Goal: Check status: Check status

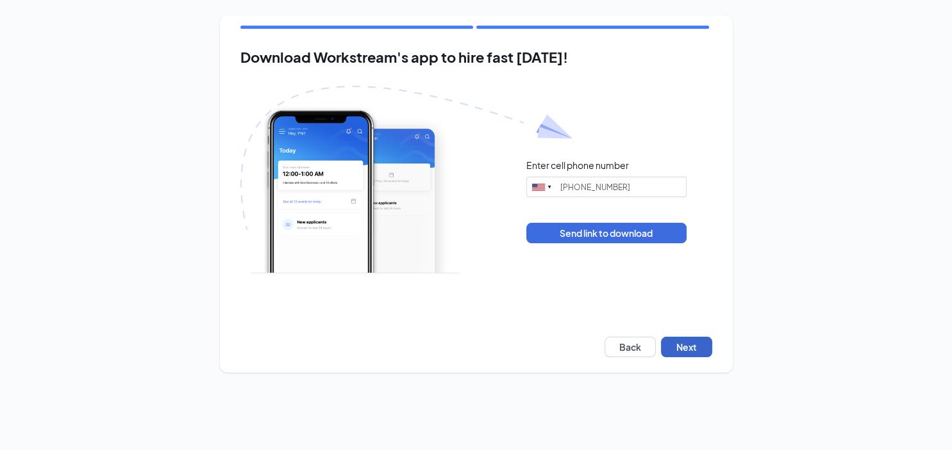
click at [673, 347] on button "Next" at bounding box center [686, 347] width 51 height 21
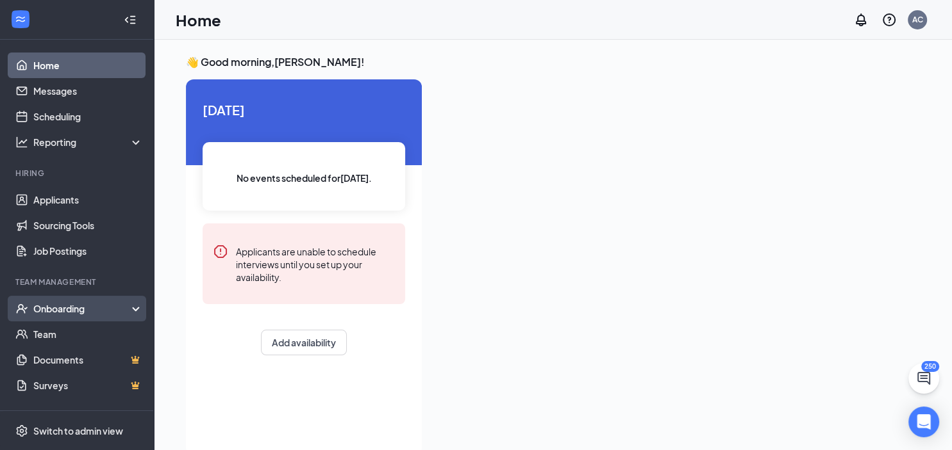
click at [58, 303] on div "Onboarding" at bounding box center [82, 308] width 99 height 13
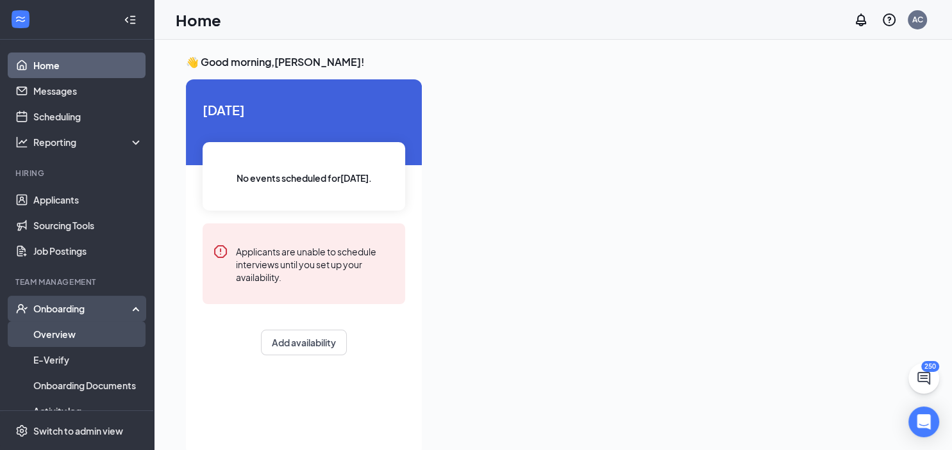
click at [47, 331] on link "Overview" at bounding box center [88, 335] width 110 height 26
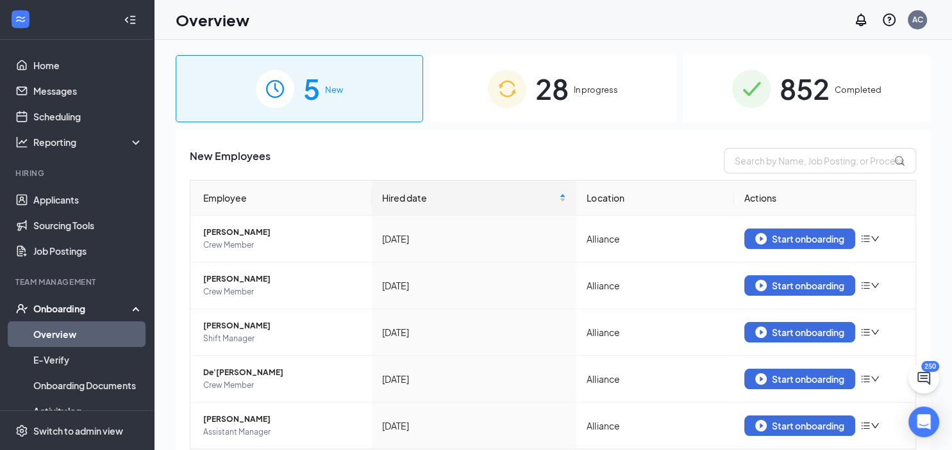
click at [793, 93] on span "852" at bounding box center [804, 89] width 50 height 44
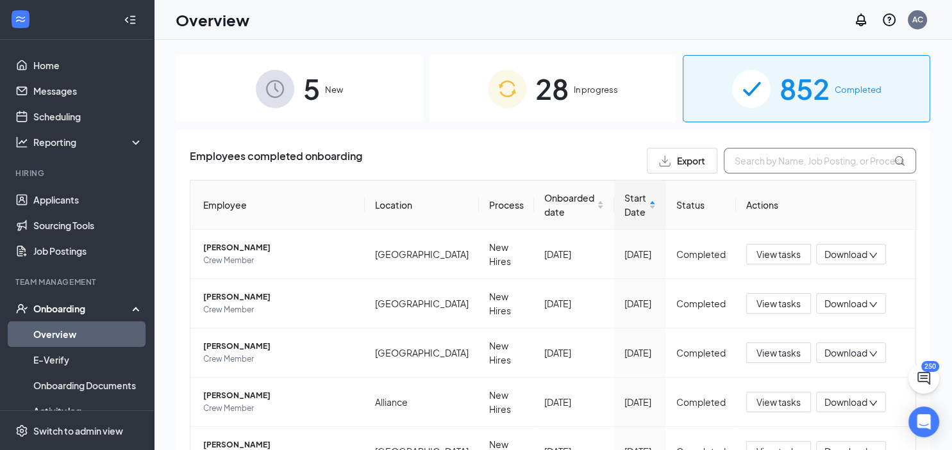
click at [770, 168] on input "text" at bounding box center [819, 161] width 192 height 26
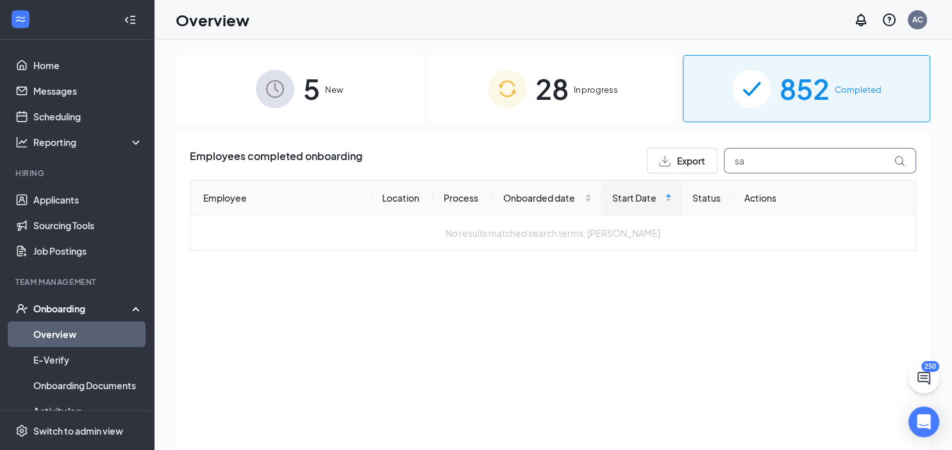
type input "s"
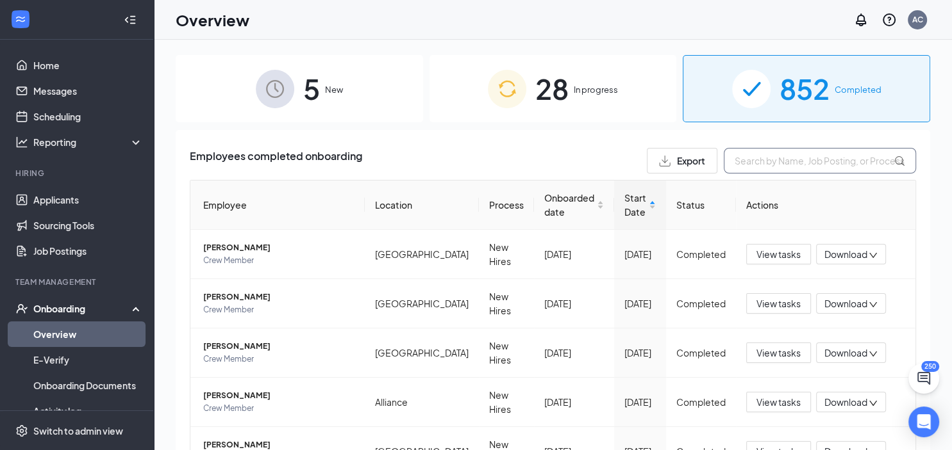
click at [788, 161] on input "text" at bounding box center [819, 161] width 192 height 26
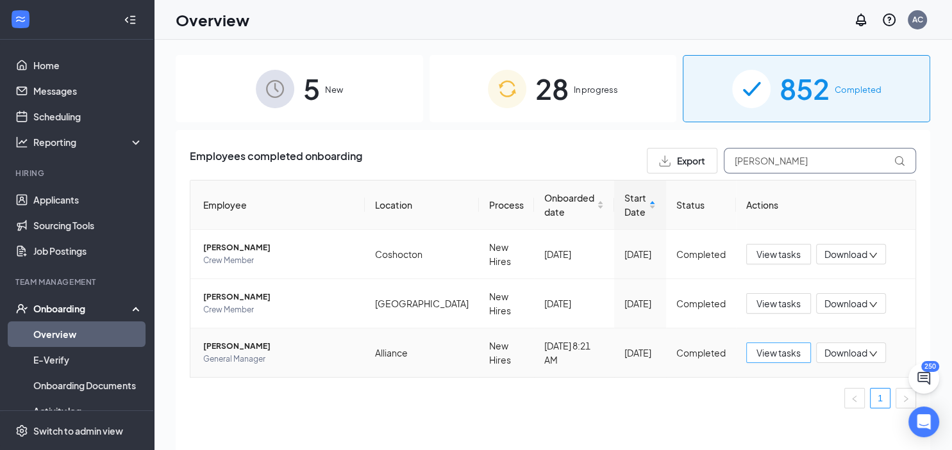
type input "[PERSON_NAME]"
click at [780, 348] on span "View tasks" at bounding box center [778, 353] width 44 height 14
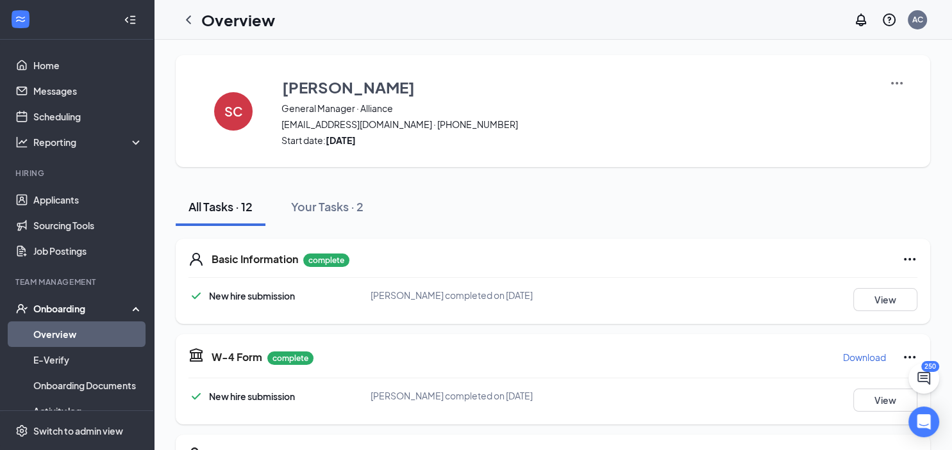
click at [65, 308] on div "Onboarding" at bounding box center [82, 308] width 99 height 13
